Goal: Use online tool/utility: Utilize a website feature to perform a specific function

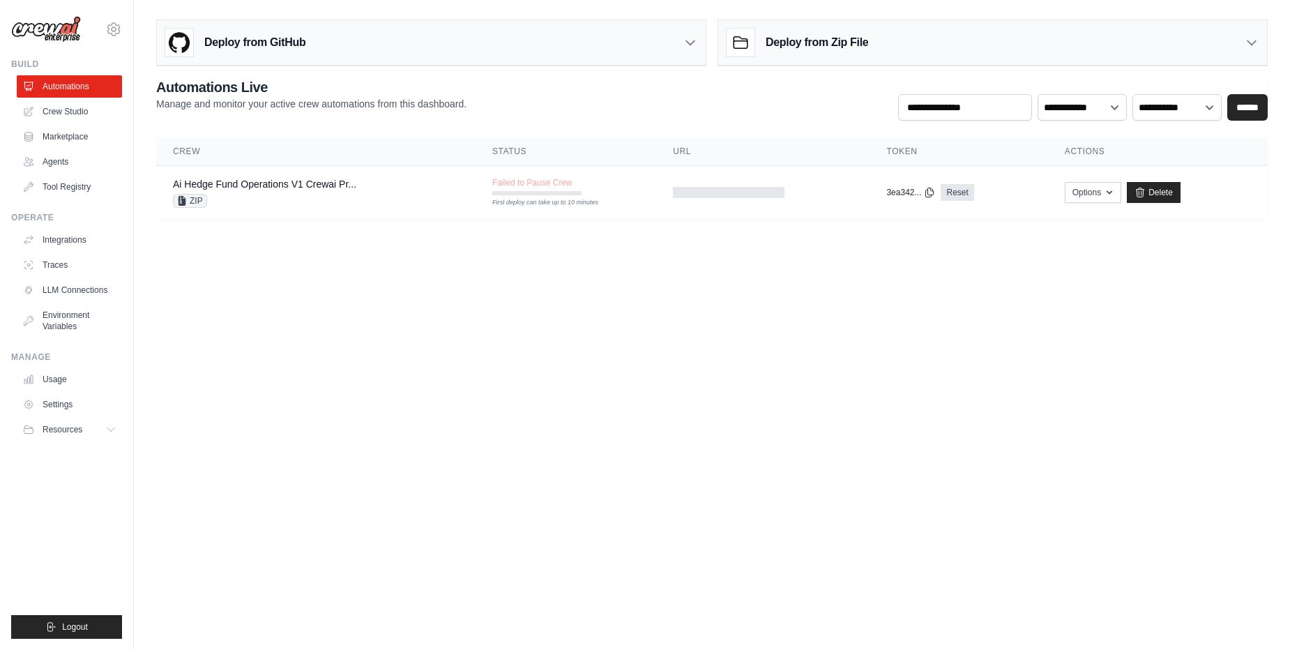
click at [68, 116] on link "Crew Studio" at bounding box center [69, 111] width 105 height 22
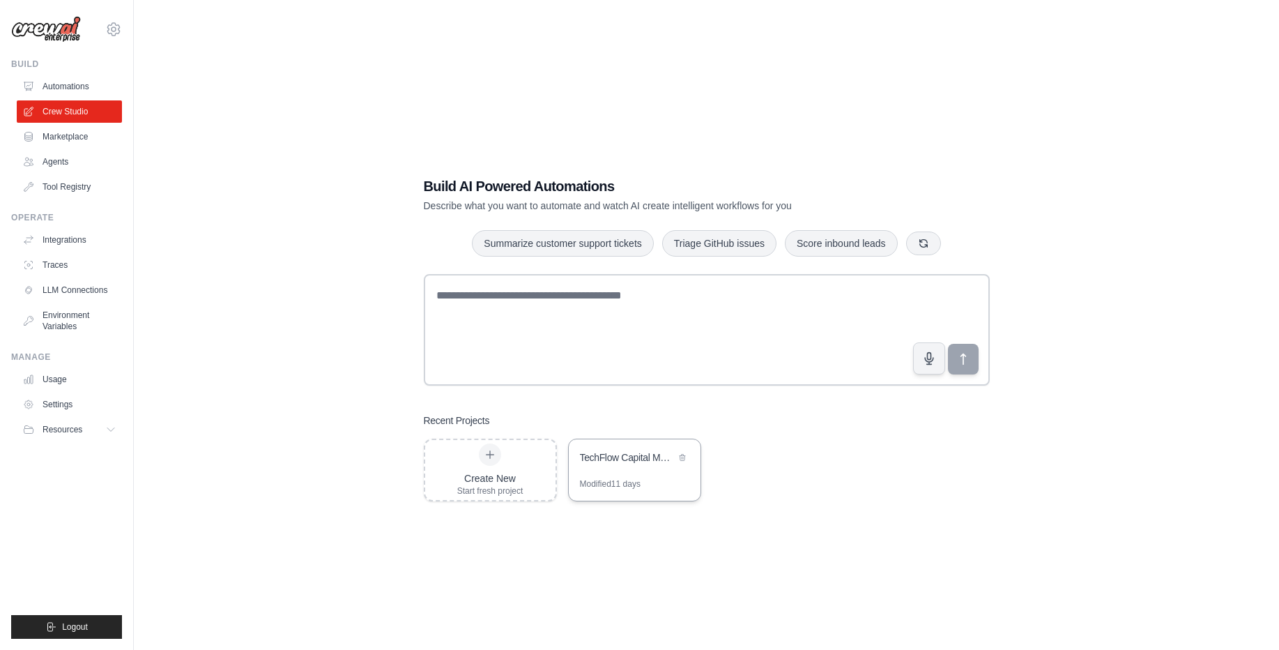
click at [602, 466] on div "TechFlow Capital Market Research" at bounding box center [628, 458] width 96 height 17
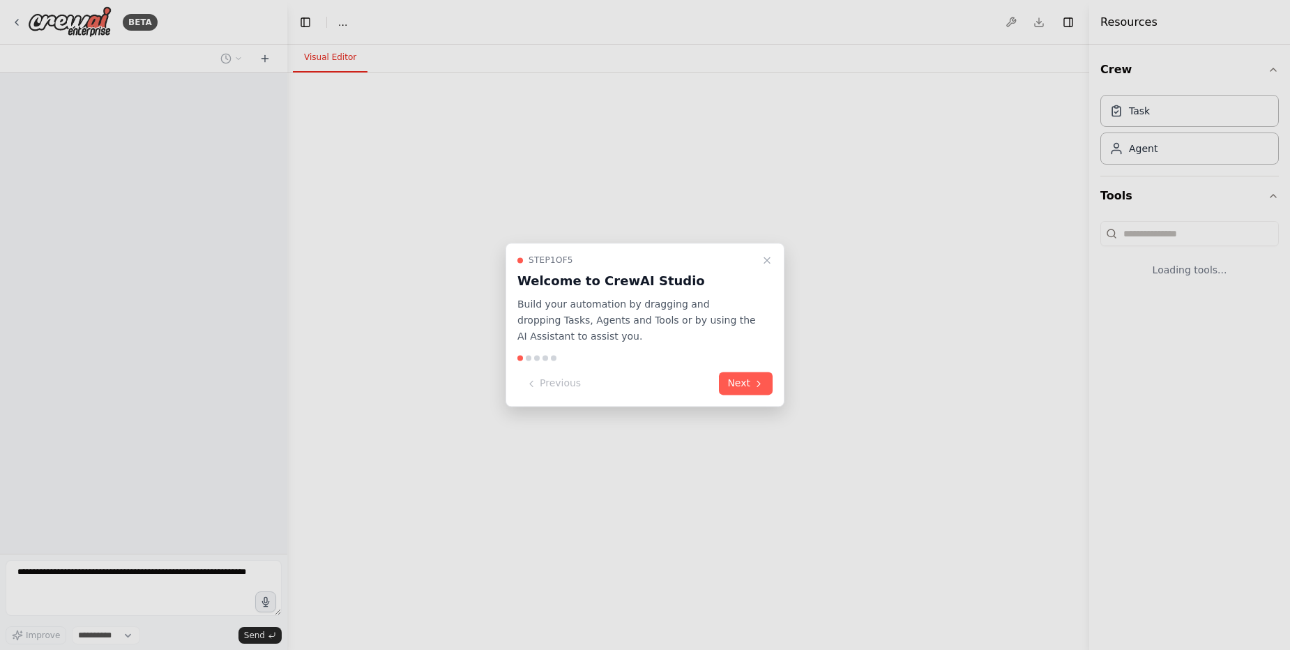
select select "****"
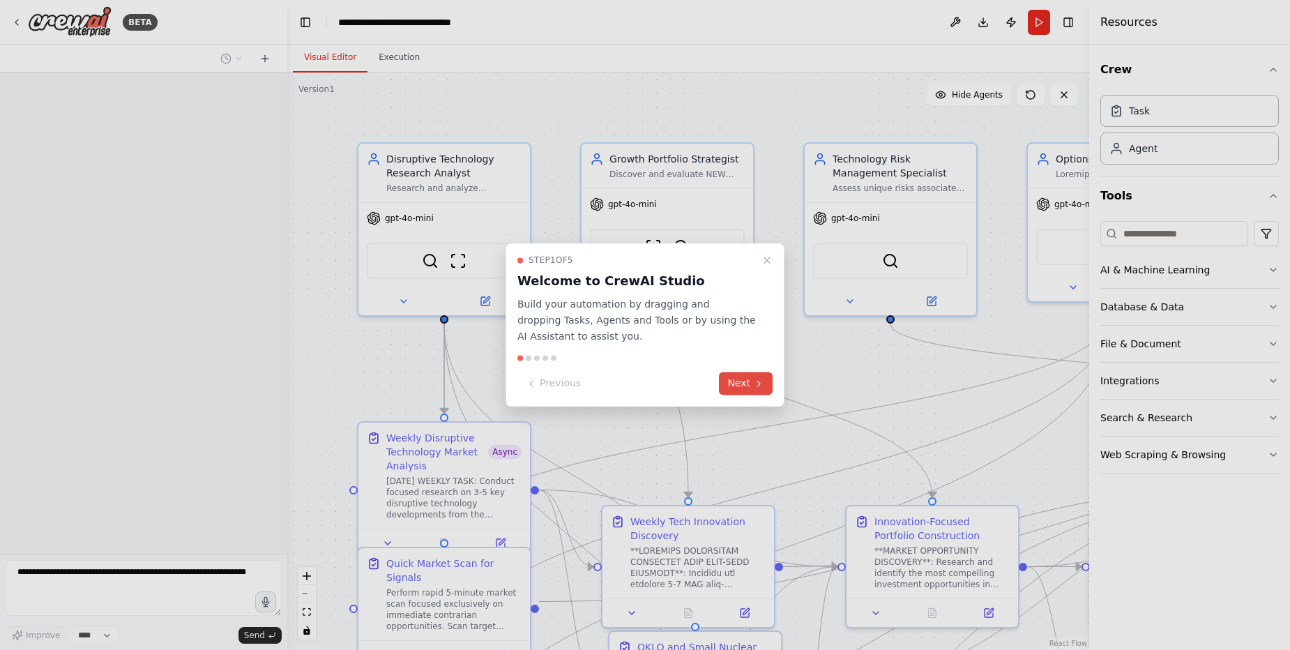
click at [755, 383] on icon at bounding box center [758, 383] width 11 height 11
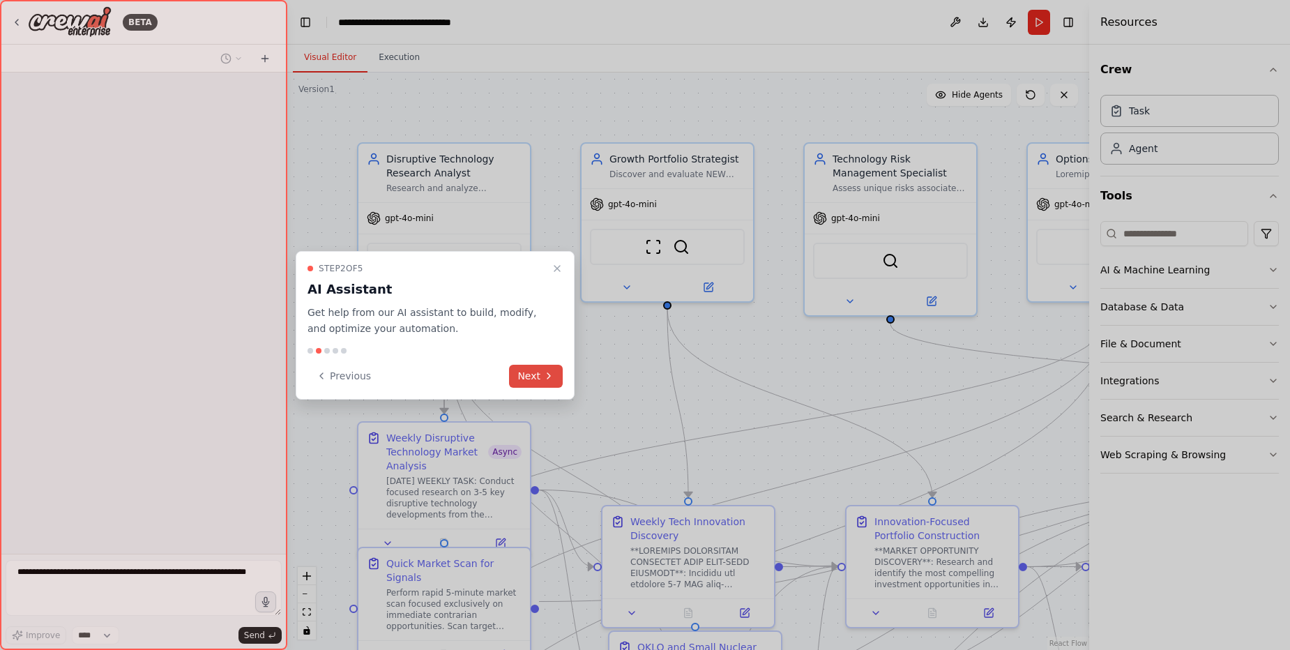
click at [549, 372] on icon at bounding box center [548, 375] width 11 height 11
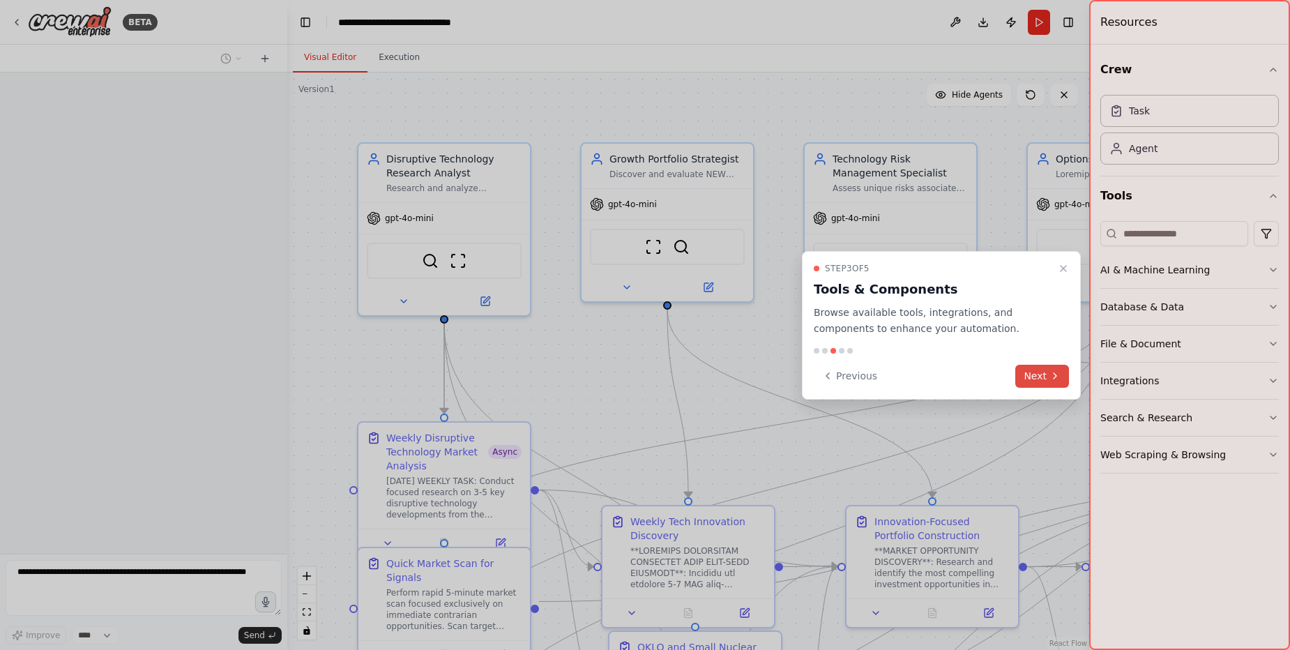
click at [1023, 371] on button "Next" at bounding box center [1042, 376] width 54 height 23
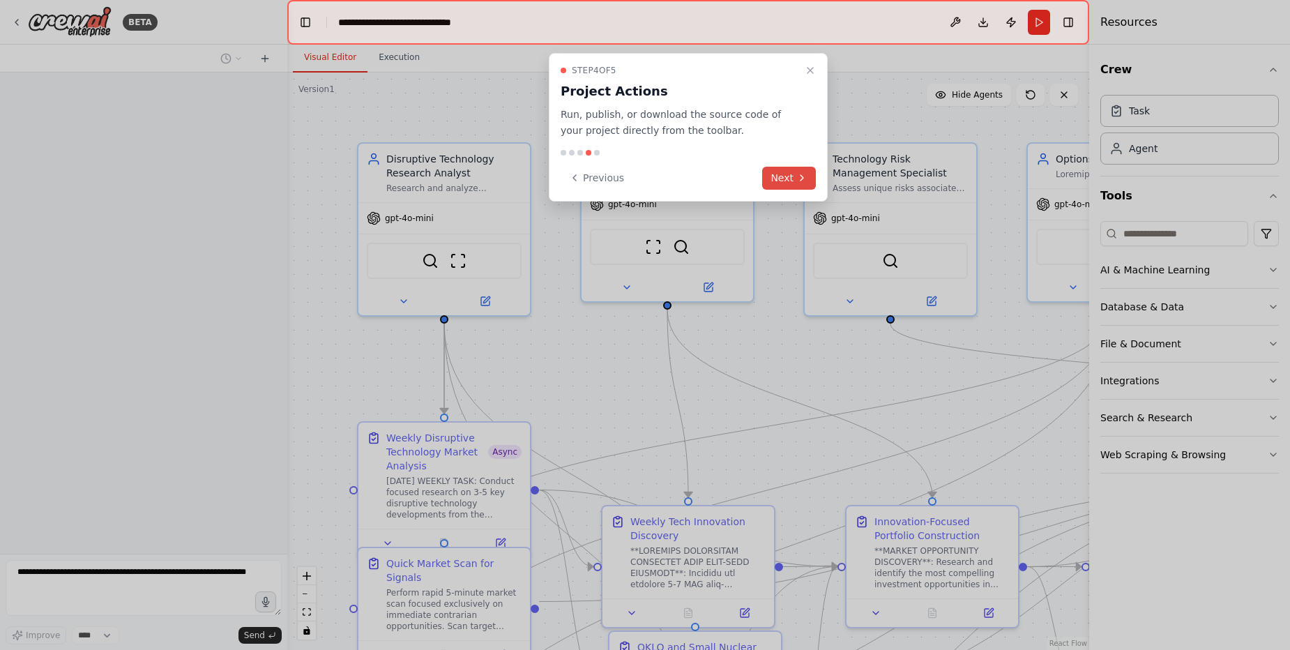
click at [793, 170] on button "Next" at bounding box center [789, 178] width 54 height 23
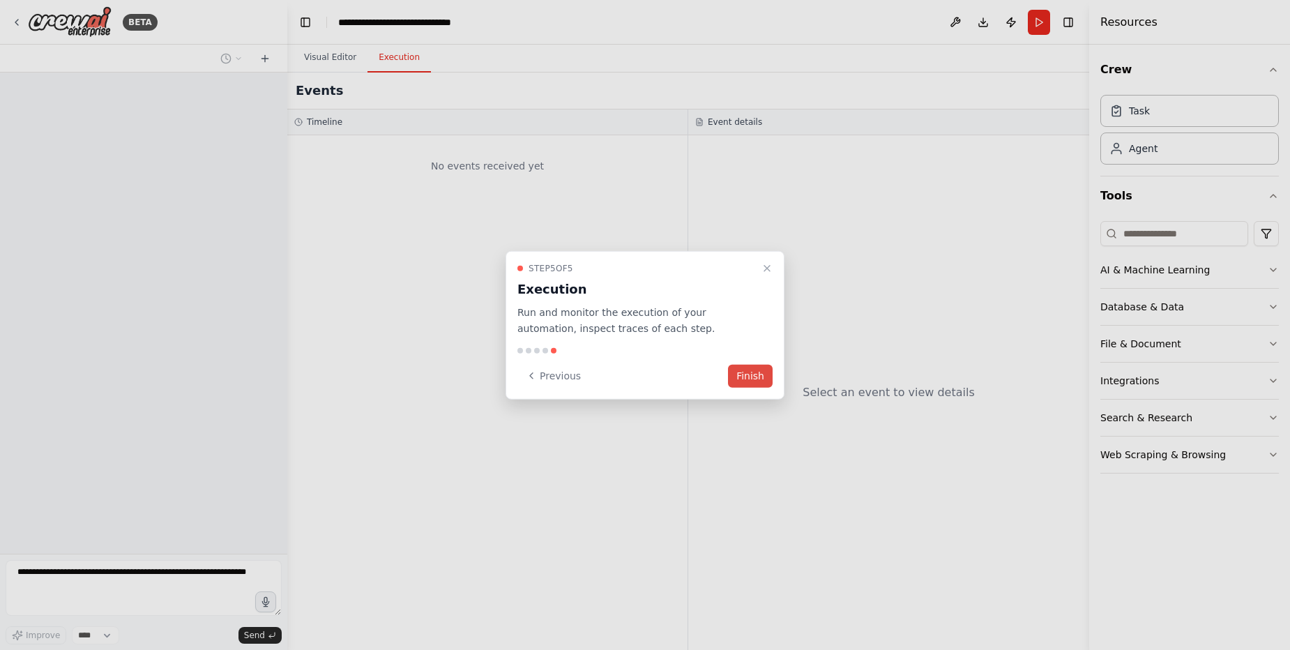
click at [757, 381] on button "Finish" at bounding box center [750, 375] width 45 height 23
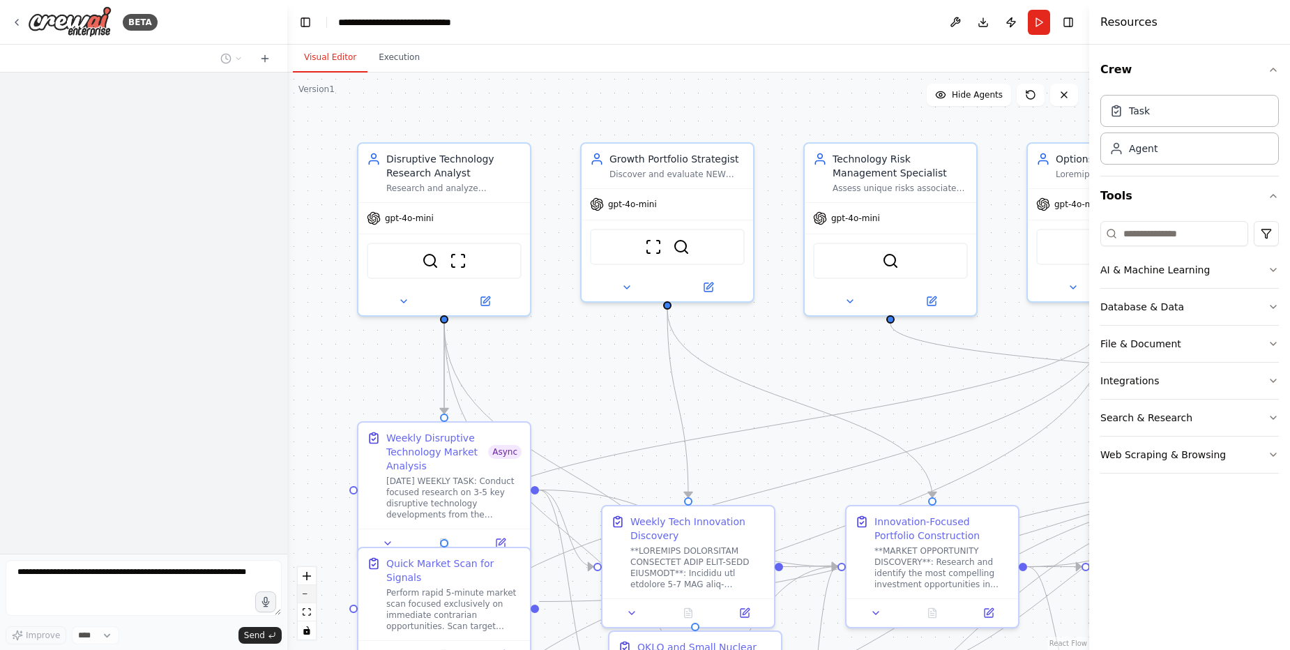
click at [308, 591] on button "zoom out" at bounding box center [307, 594] width 18 height 18
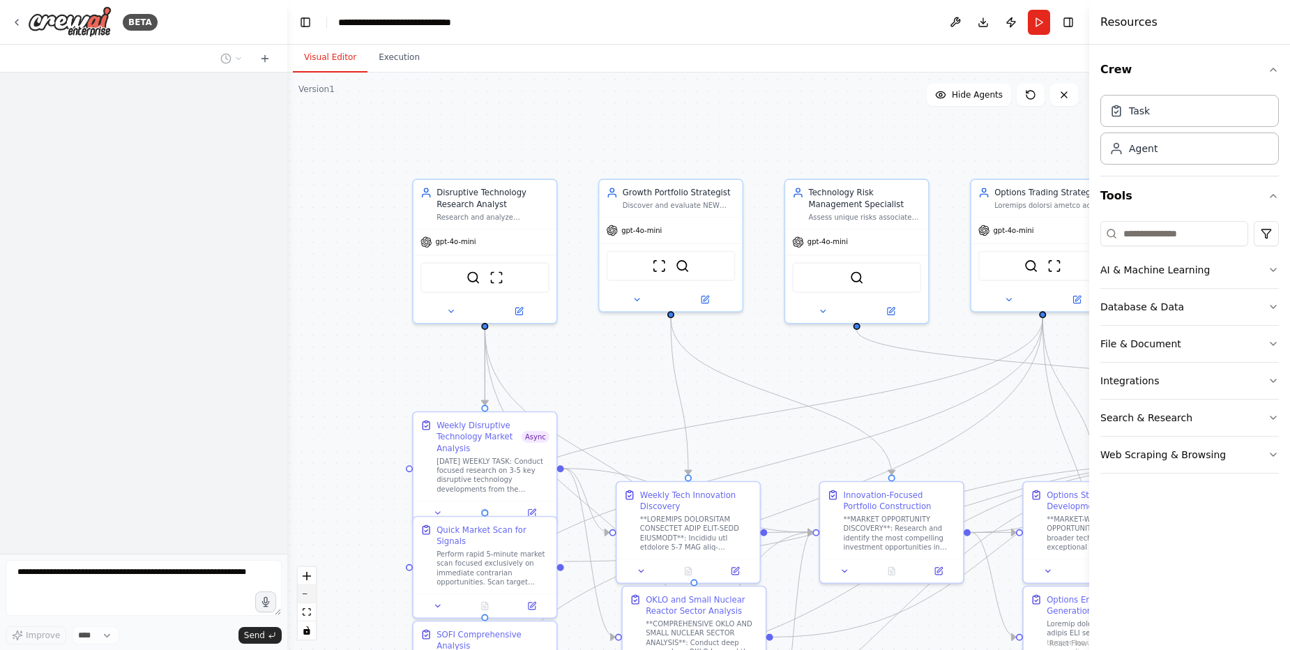
click at [307, 591] on button "zoom out" at bounding box center [307, 594] width 18 height 18
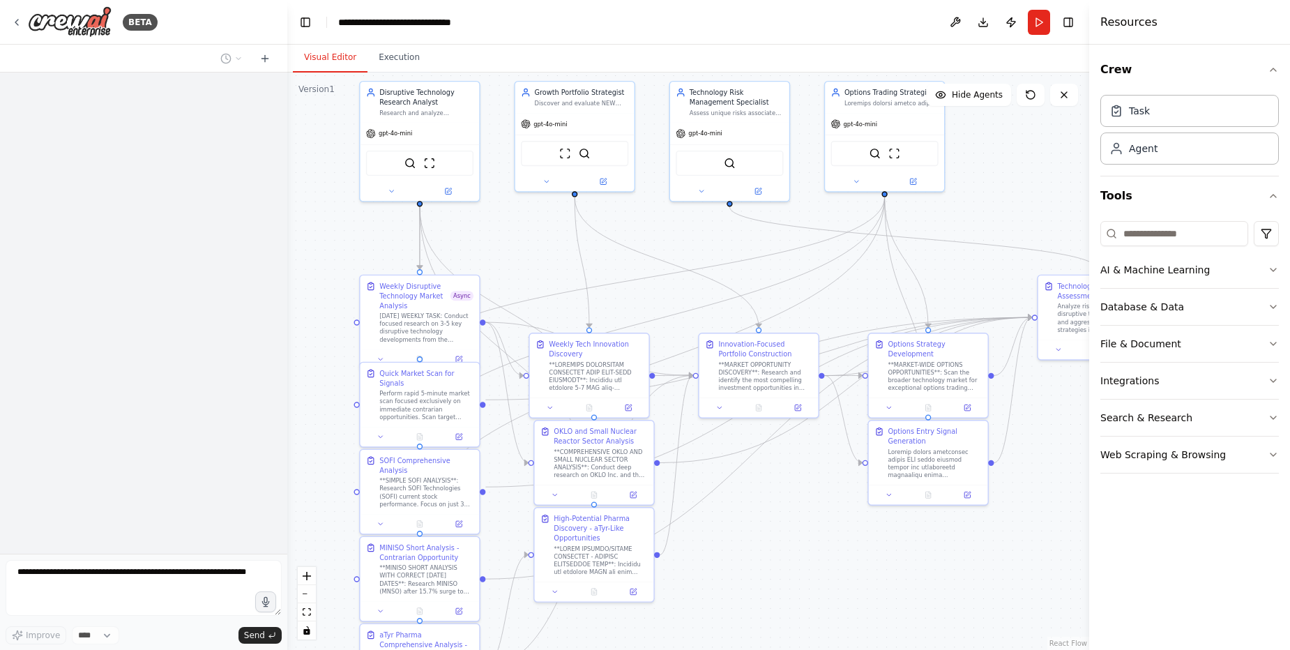
drag, startPoint x: 757, startPoint y: 385, endPoint x: 684, endPoint y: 290, distance: 119.8
click at [684, 290] on div ".deletable-edge-delete-btn { width: 20px; height: 20px; border: 0px solid #ffff…" at bounding box center [688, 361] width 802 height 577
click at [306, 591] on button "zoom out" at bounding box center [307, 594] width 18 height 18
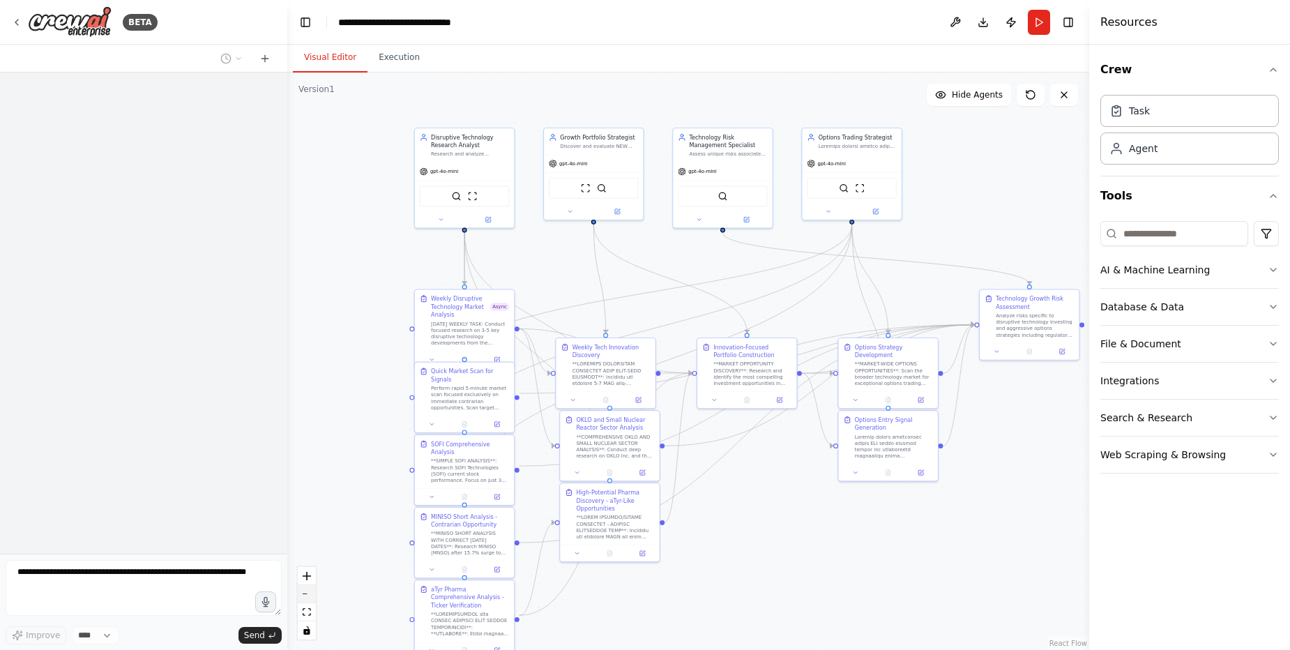
click at [305, 591] on button "zoom out" at bounding box center [307, 594] width 18 height 18
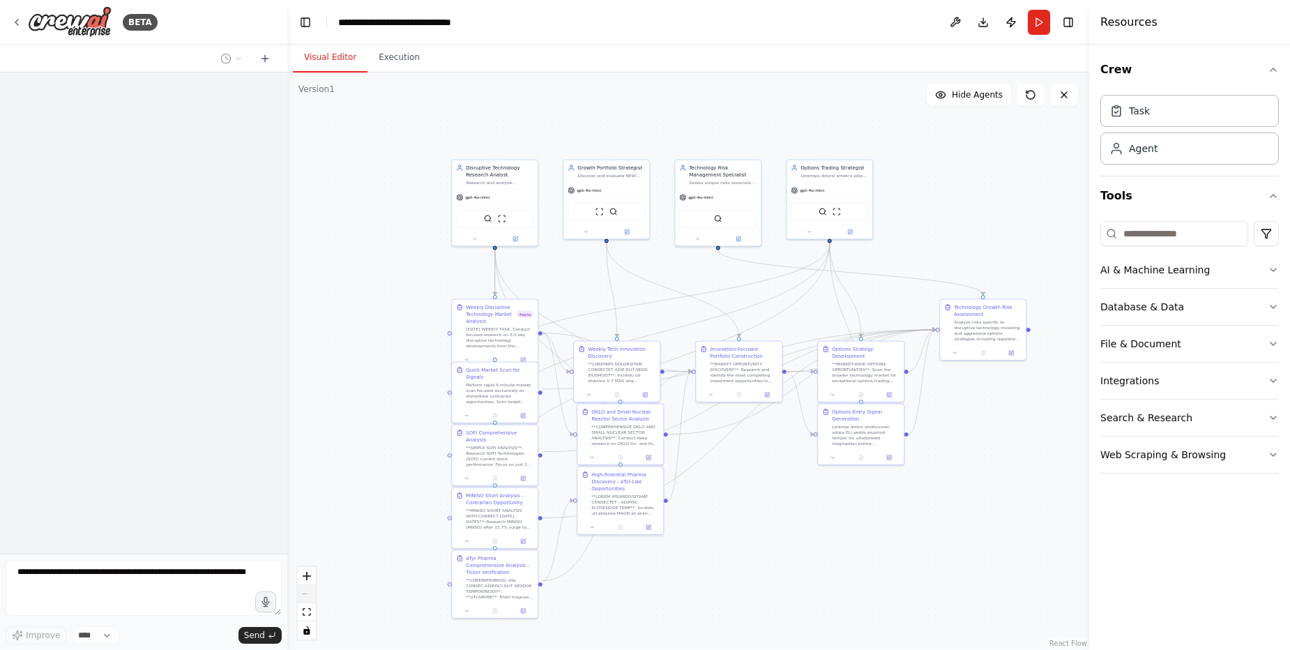
click at [305, 591] on div "React Flow controls" at bounding box center [307, 603] width 18 height 73
drag, startPoint x: 695, startPoint y: 301, endPoint x: 666, endPoint y: 250, distance: 58.4
click at [643, 256] on div ".deletable-edge-delete-btn { width: 20px; height: 20px; border: 0px solid #ffff…" at bounding box center [688, 361] width 802 height 577
click at [977, 96] on span "Hide Agents" at bounding box center [977, 94] width 51 height 11
click at [977, 96] on span "Show Agents" at bounding box center [975, 94] width 54 height 11
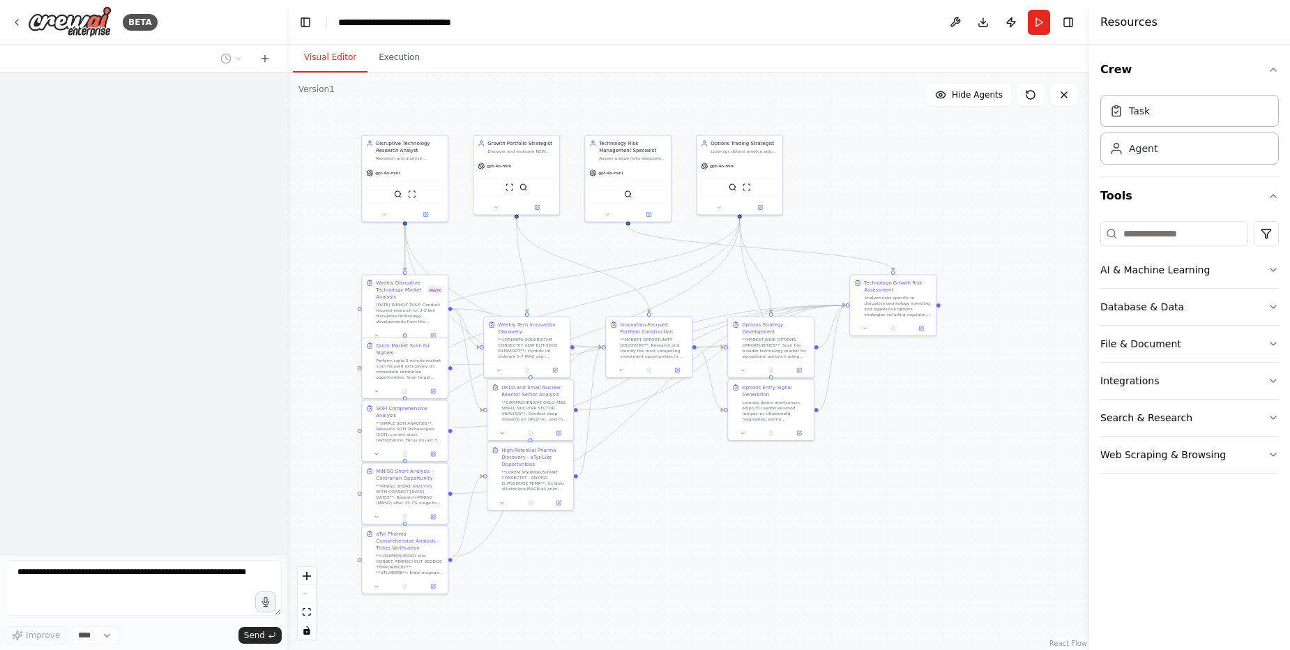
drag, startPoint x: 809, startPoint y: 300, endPoint x: 719, endPoint y: 276, distance: 93.2
click at [719, 276] on div ".deletable-edge-delete-btn { width: 20px; height: 20px; border: 0px solid #ffff…" at bounding box center [688, 361] width 802 height 577
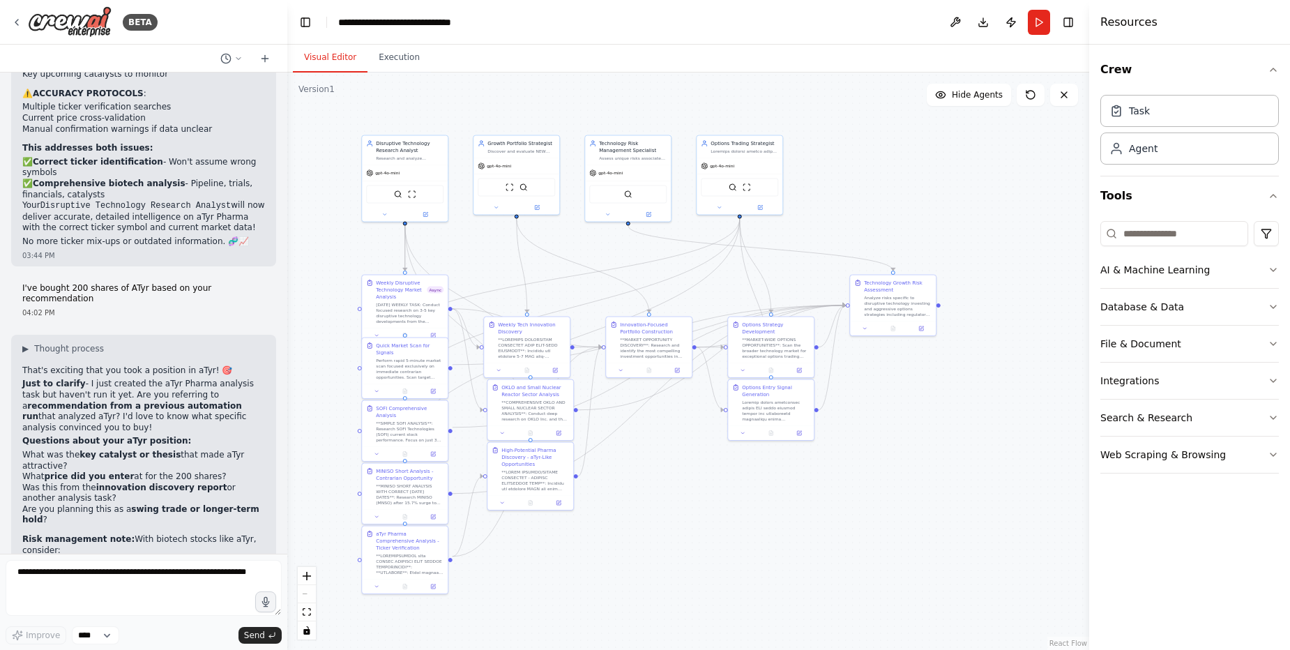
scroll to position [68038, 0]
